Goal: Transaction & Acquisition: Download file/media

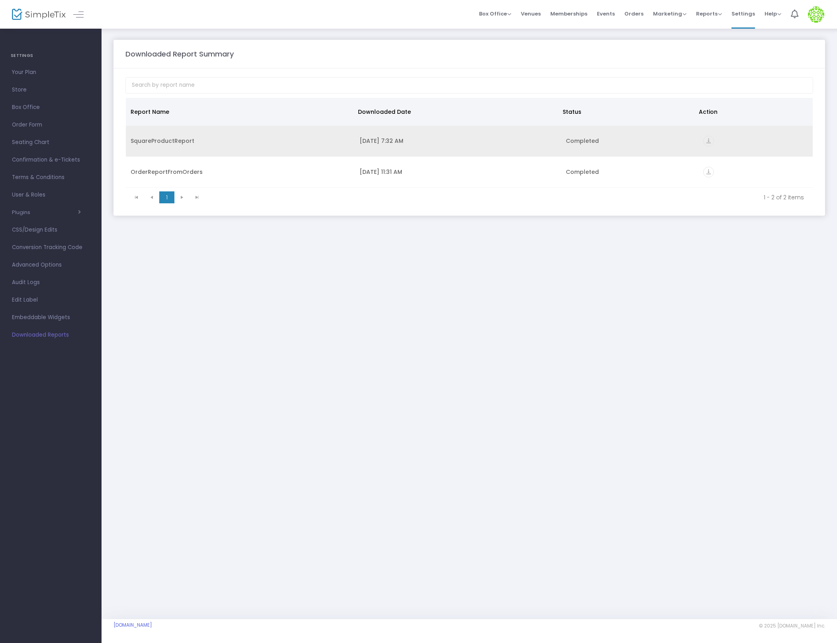
click at [713, 143] on icon "vertical_align_bottom" at bounding box center [708, 141] width 11 height 11
